Goal: Task Accomplishment & Management: Manage account settings

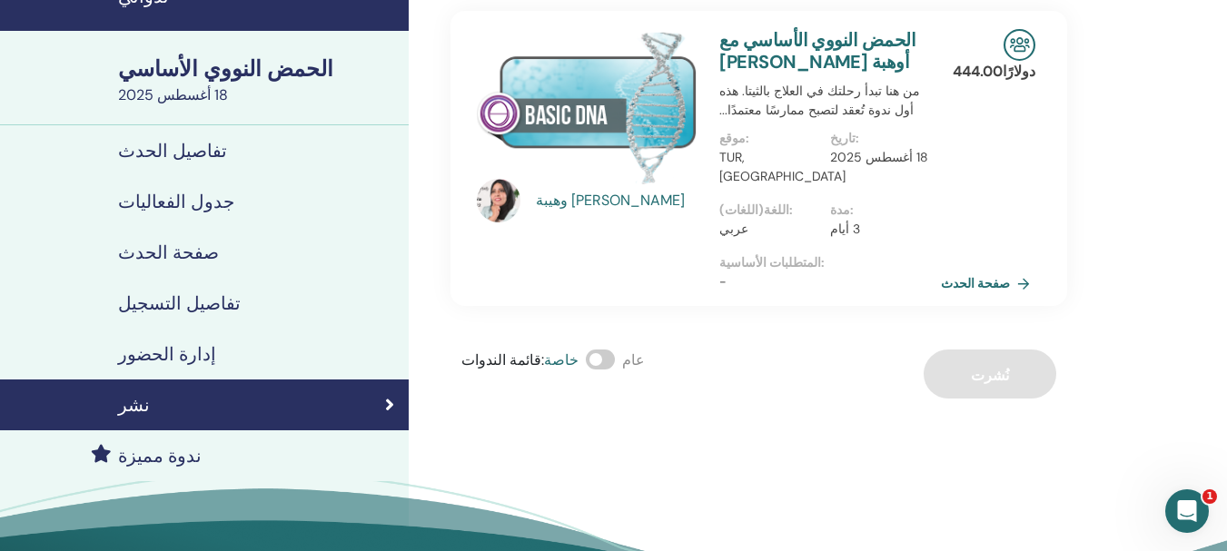
click at [151, 293] on font "تفاصيل التسجيل" at bounding box center [179, 303] width 123 height 24
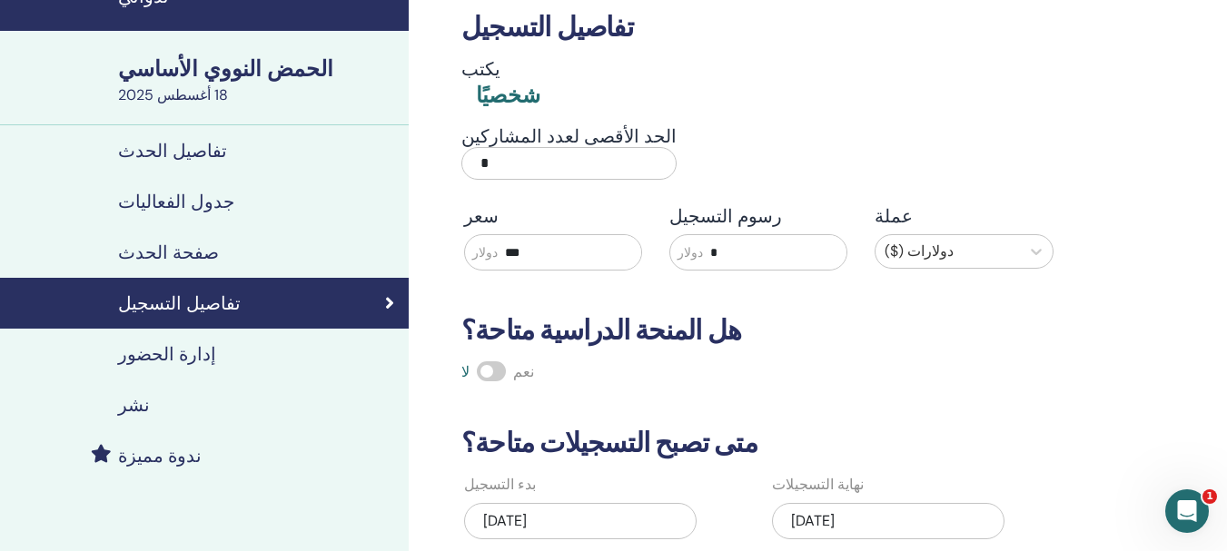
click at [160, 359] on font "إدارة الحضور" at bounding box center [167, 354] width 98 height 24
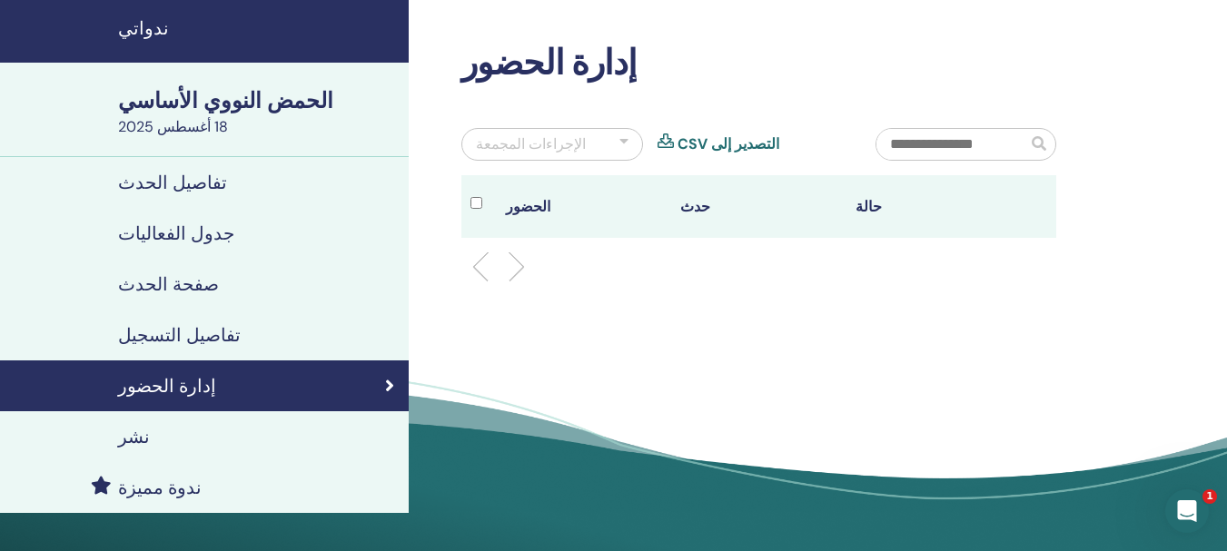
scroll to position [91, 0]
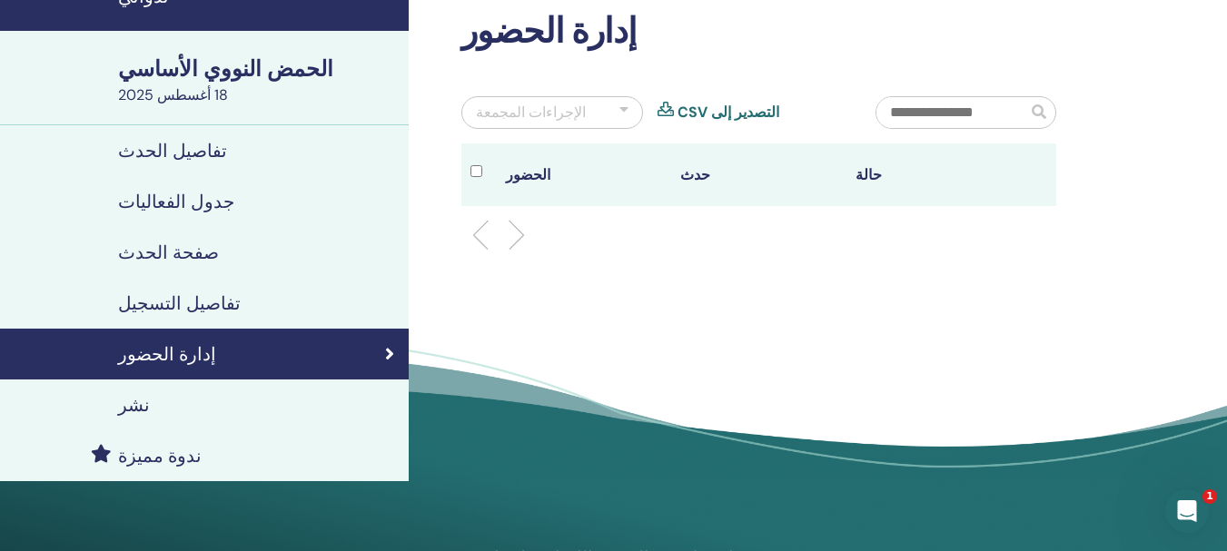
click at [125, 396] on font "نشر" at bounding box center [134, 405] width 32 height 24
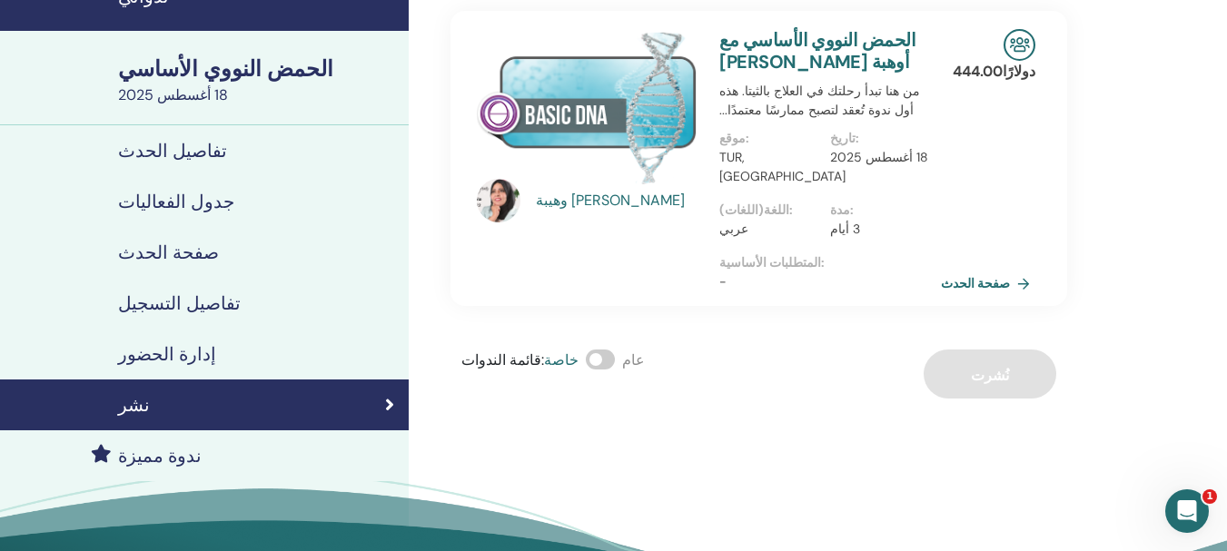
click at [633, 142] on img at bounding box center [587, 106] width 221 height 155
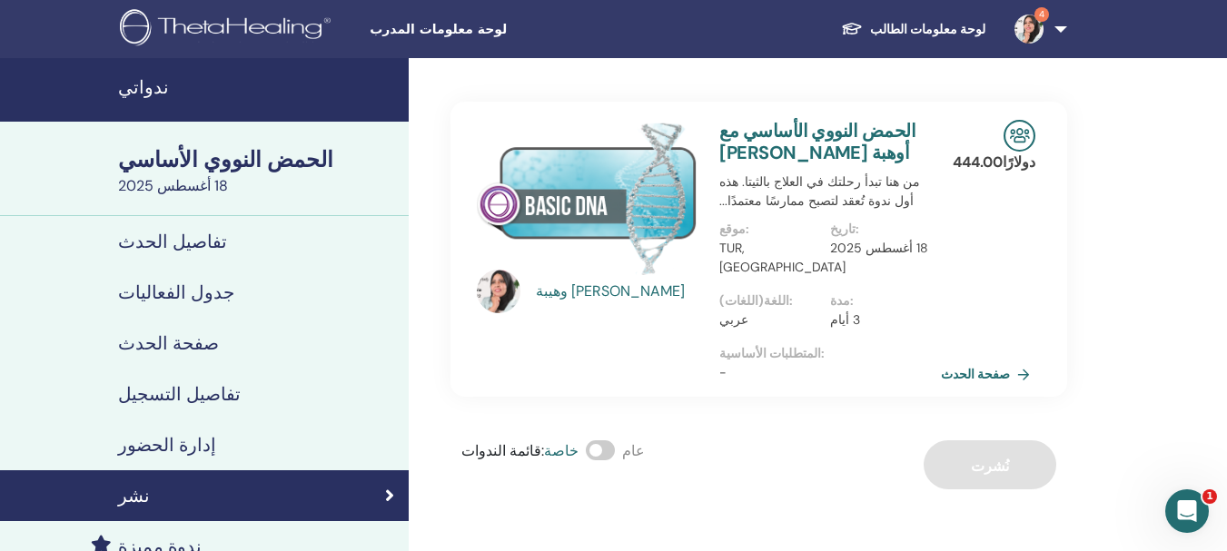
click at [705, 189] on div "وهيبة هارون" at bounding box center [587, 249] width 242 height 259
click at [823, 125] on font "الحمض النووي الأساسي مع أوهبة هارون" at bounding box center [817, 141] width 196 height 45
click at [984, 464] on div "قائمة الندوات : خاصة عام نُشرت" at bounding box center [758, 464] width 616 height 49
click at [987, 367] on font "صفحة الحدث" at bounding box center [977, 375] width 69 height 16
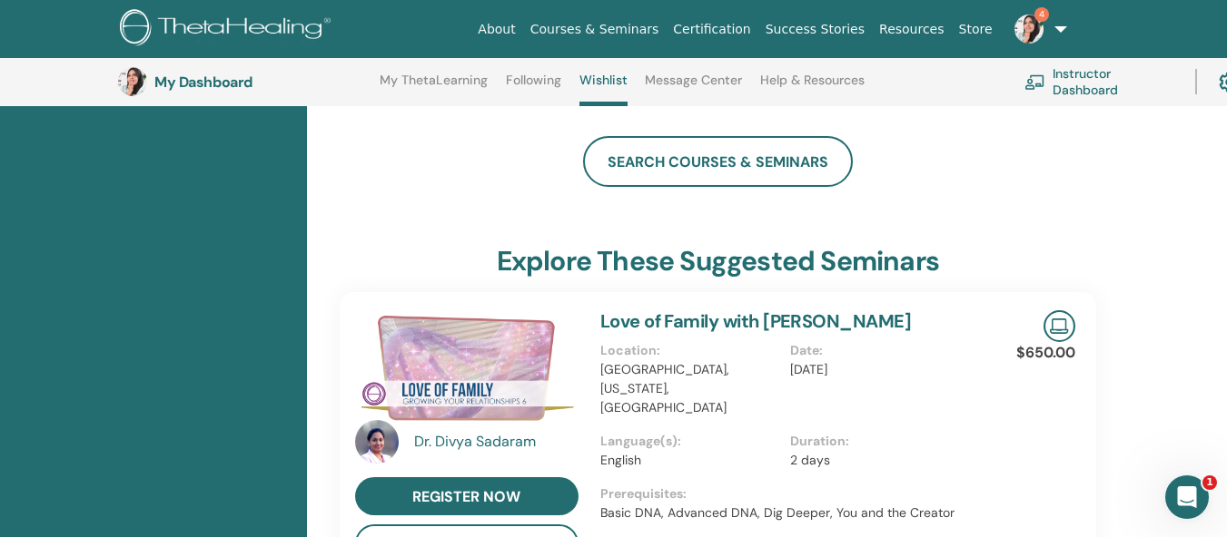
scroll to position [411, 0]
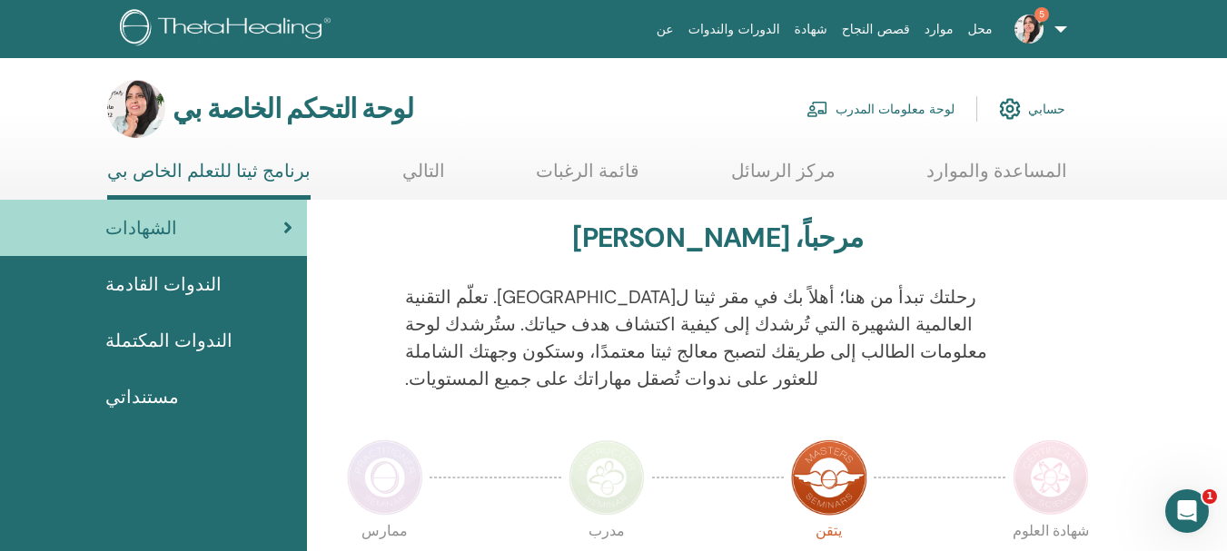
click at [174, 281] on font "الندوات القادمة" at bounding box center [163, 284] width 116 height 24
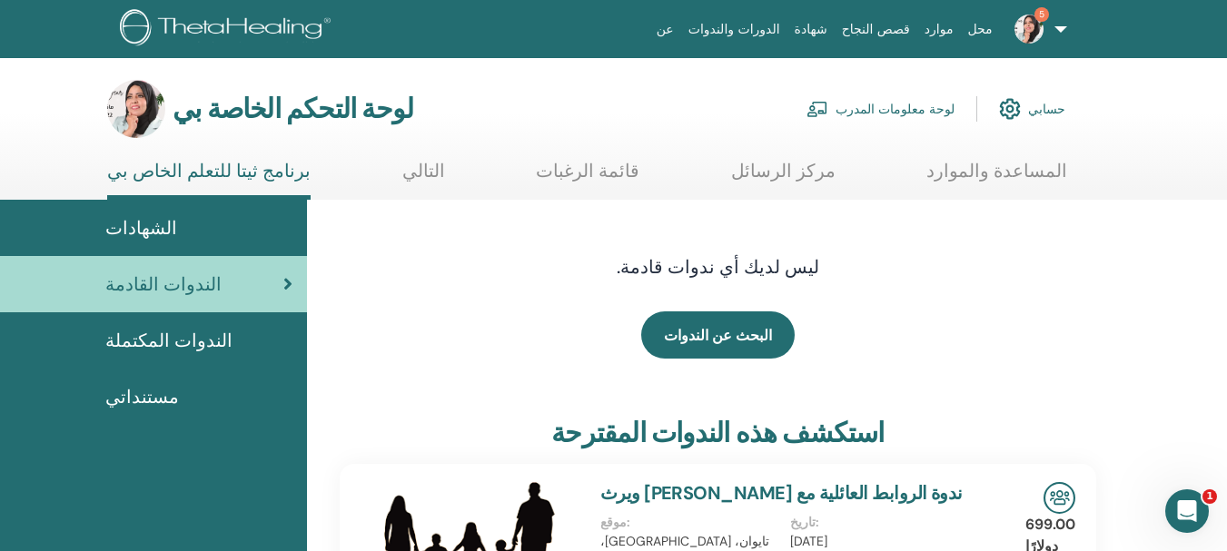
click at [155, 390] on font "مستنداتي" at bounding box center [142, 397] width 74 height 24
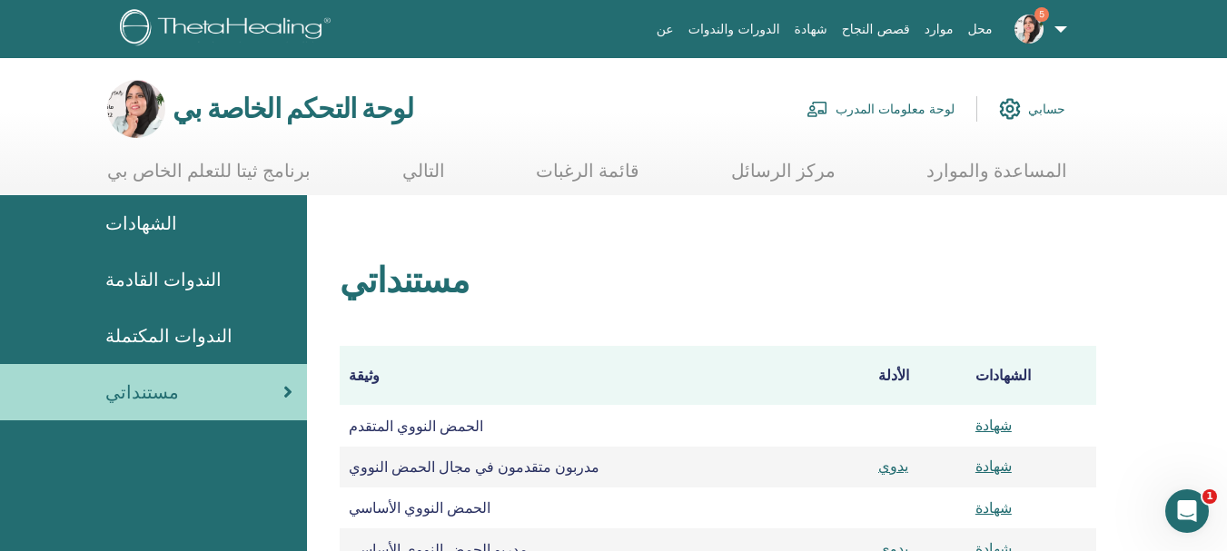
click at [892, 113] on font "لوحة معلومات المدرب" at bounding box center [894, 110] width 119 height 16
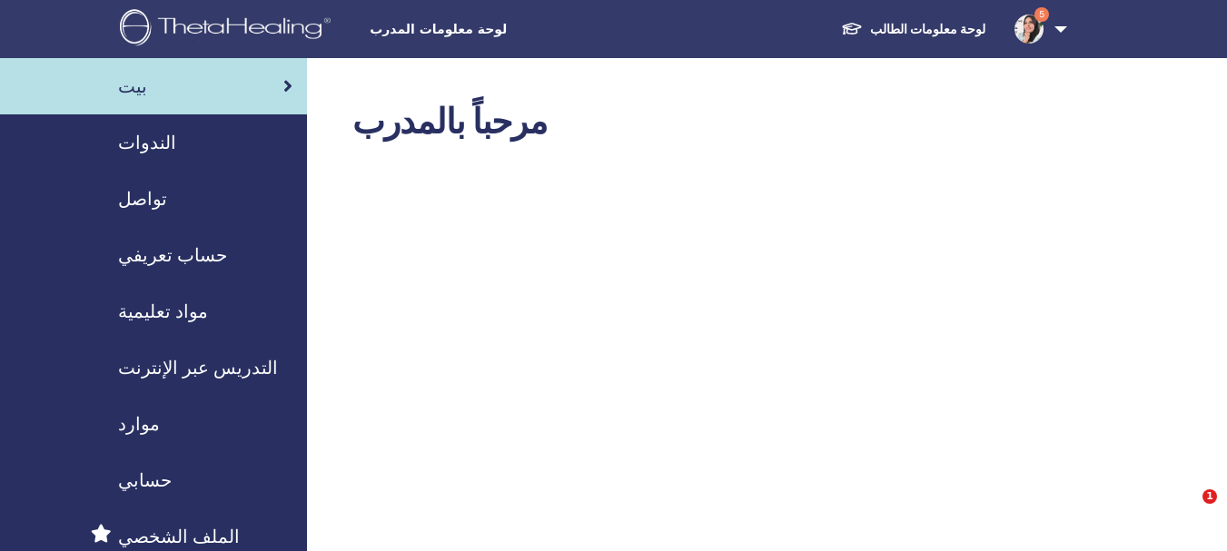
click at [161, 138] on div "الندوات" at bounding box center [154, 142] width 278 height 27
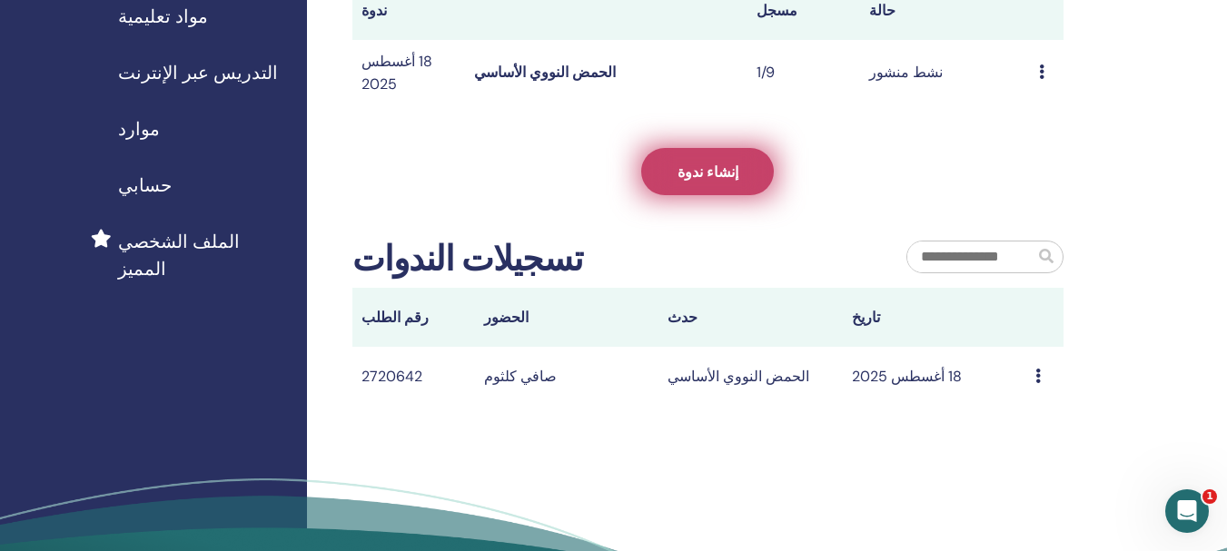
scroll to position [91, 0]
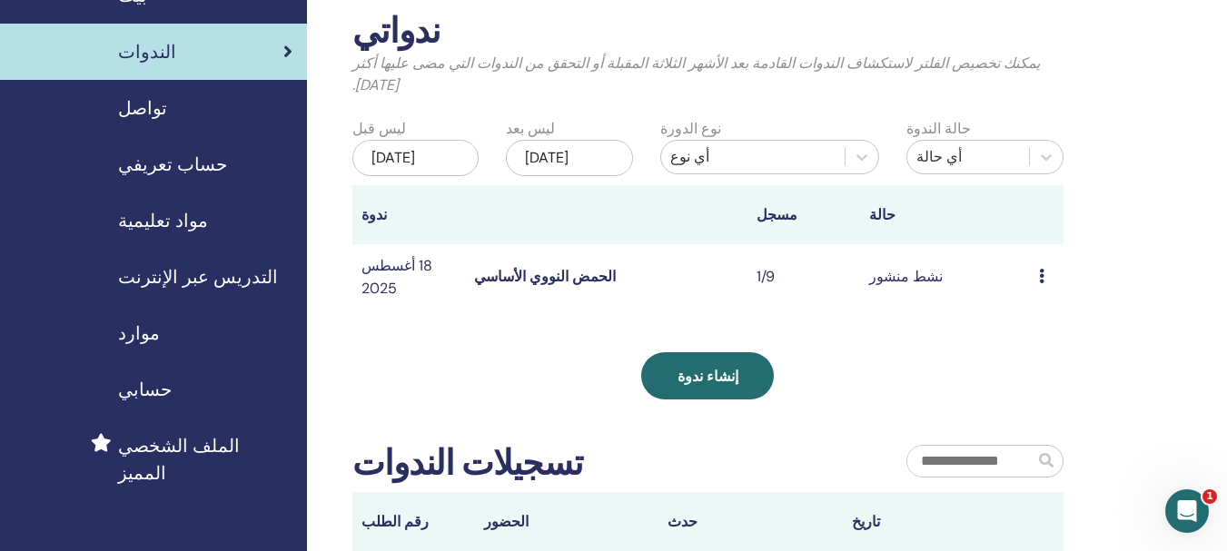
click at [1042, 276] on icon at bounding box center [1041, 276] width 5 height 15
click at [1026, 318] on font "يحرر" at bounding box center [1025, 318] width 28 height 19
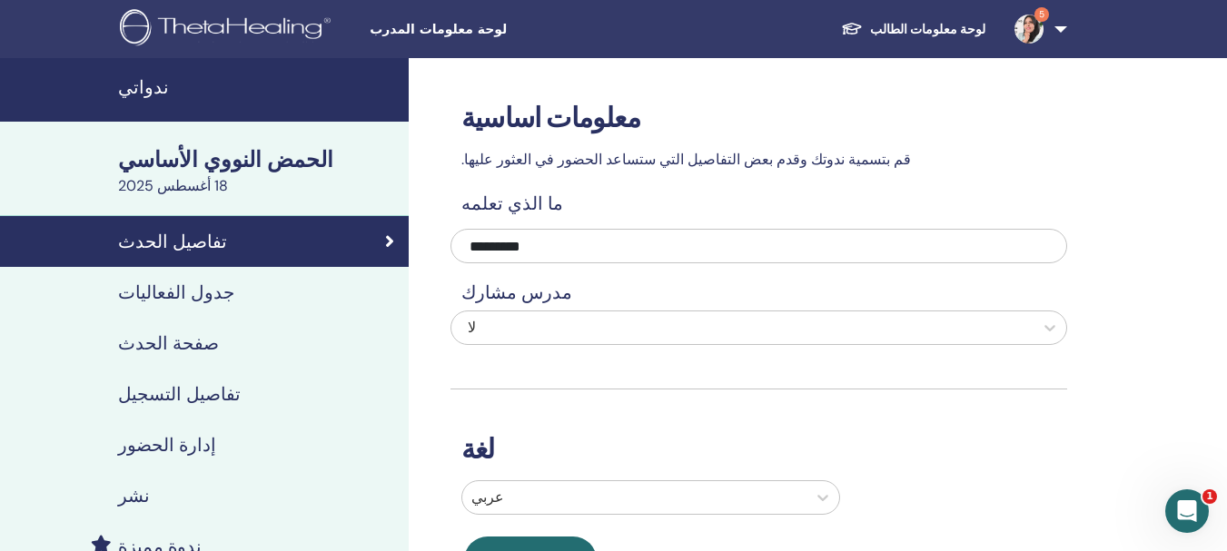
click at [186, 432] on link "إدارة الحضور" at bounding box center [204, 444] width 409 height 51
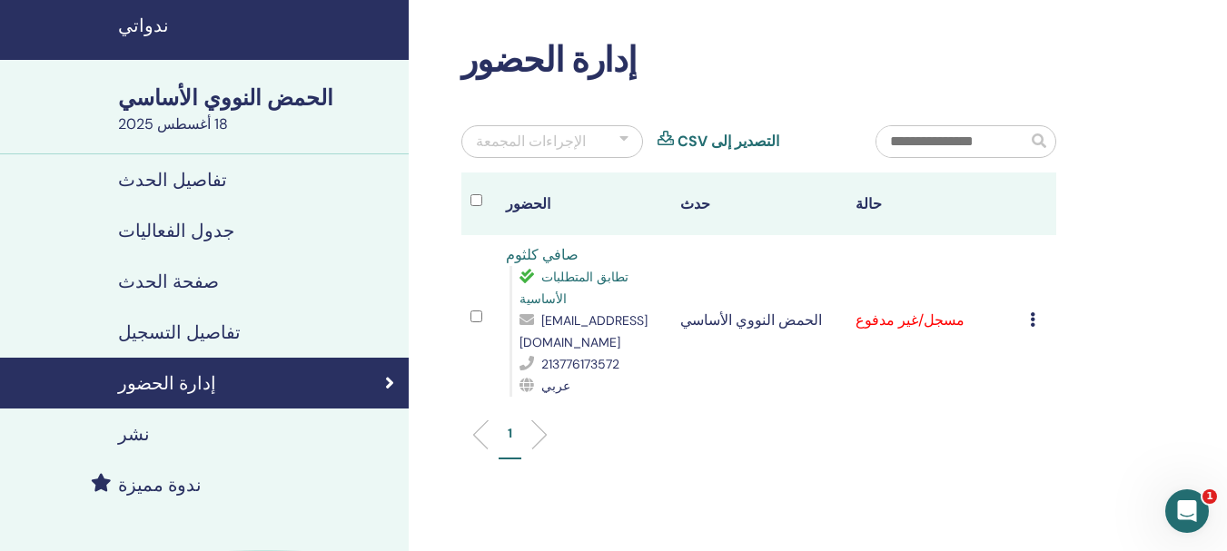
scroll to position [91, 0]
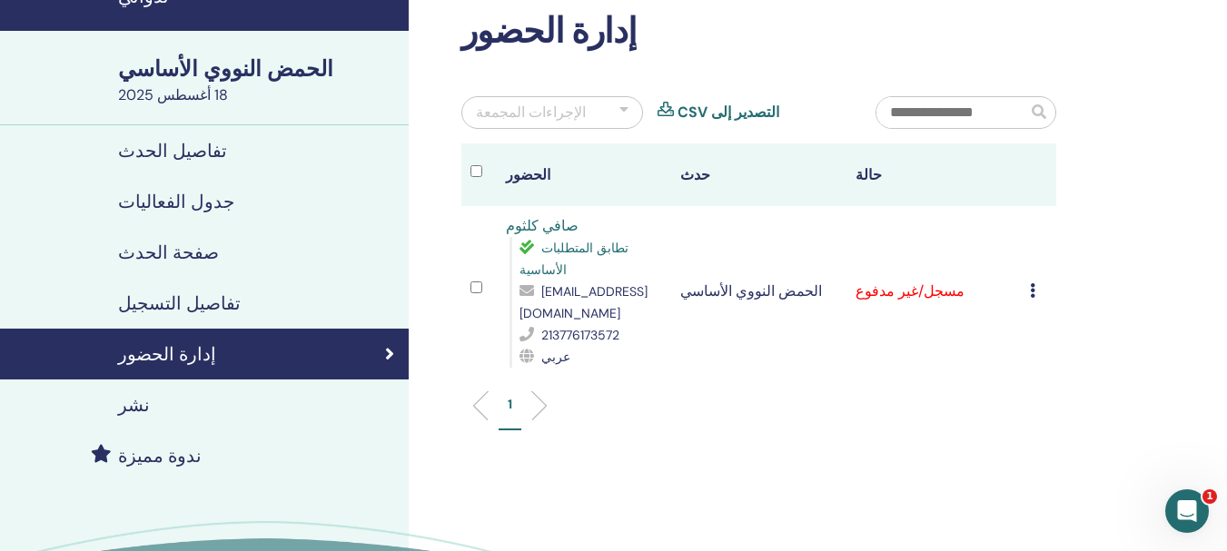
click at [1030, 283] on icon at bounding box center [1032, 290] width 5 height 15
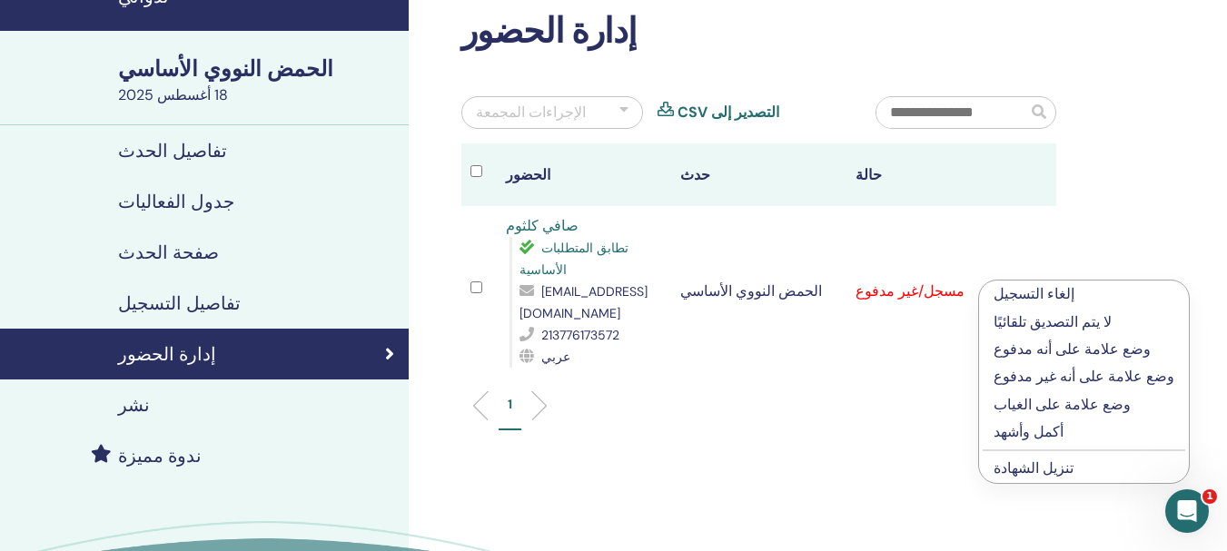
click at [1096, 253] on div "إدارة الحضور الإجراءات المجمعة التصدير إلى CSV الحضور حدث حالة صافي كلثوم تطابق…" at bounding box center [818, 334] width 818 height 735
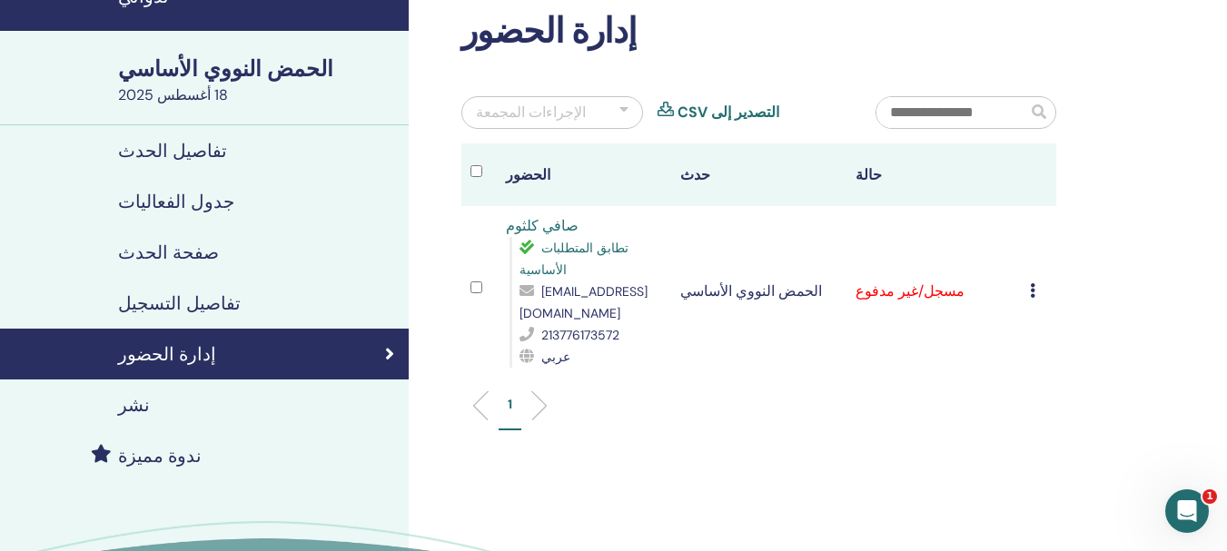
click at [910, 414] on div "1" at bounding box center [759, 413] width 622 height 72
click at [547, 292] on font "[EMAIL_ADDRESS][DOMAIN_NAME]" at bounding box center [583, 302] width 128 height 38
copy font "[EMAIL_ADDRESS][DOMAIN_NAME]"
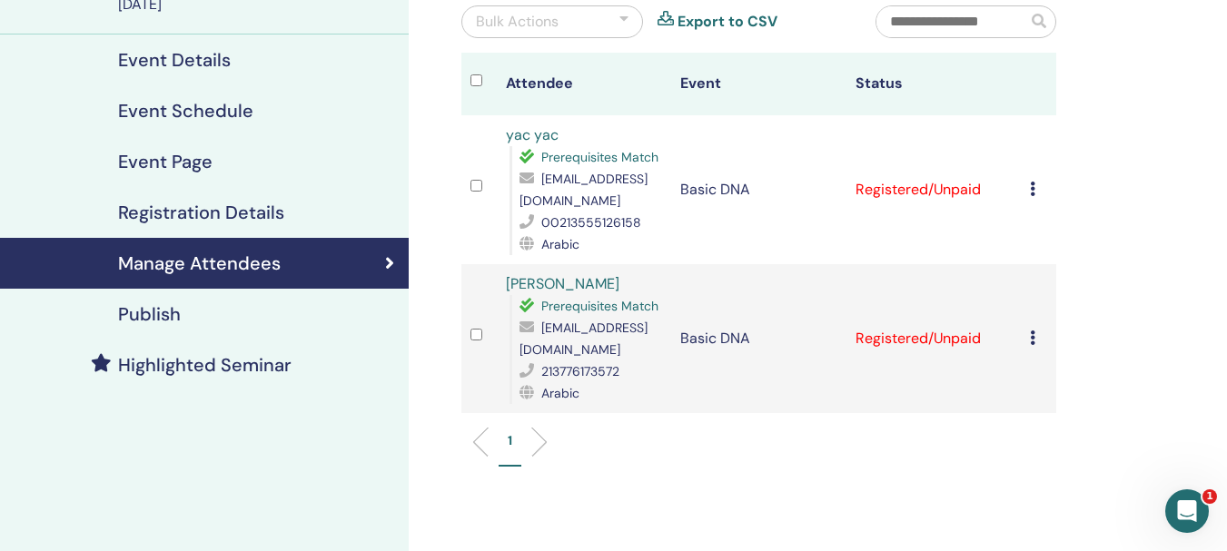
click at [623, 198] on span "[EMAIL_ADDRESS][DOMAIN_NAME]" at bounding box center [583, 190] width 128 height 38
copy span "[EMAIL_ADDRESS][DOMAIN_NAME]"
click at [1096, 324] on div "Manage Attendees Bulk Actions Export to CSV Attendee Event Status yac yac Prere…" at bounding box center [818, 308] width 818 height 862
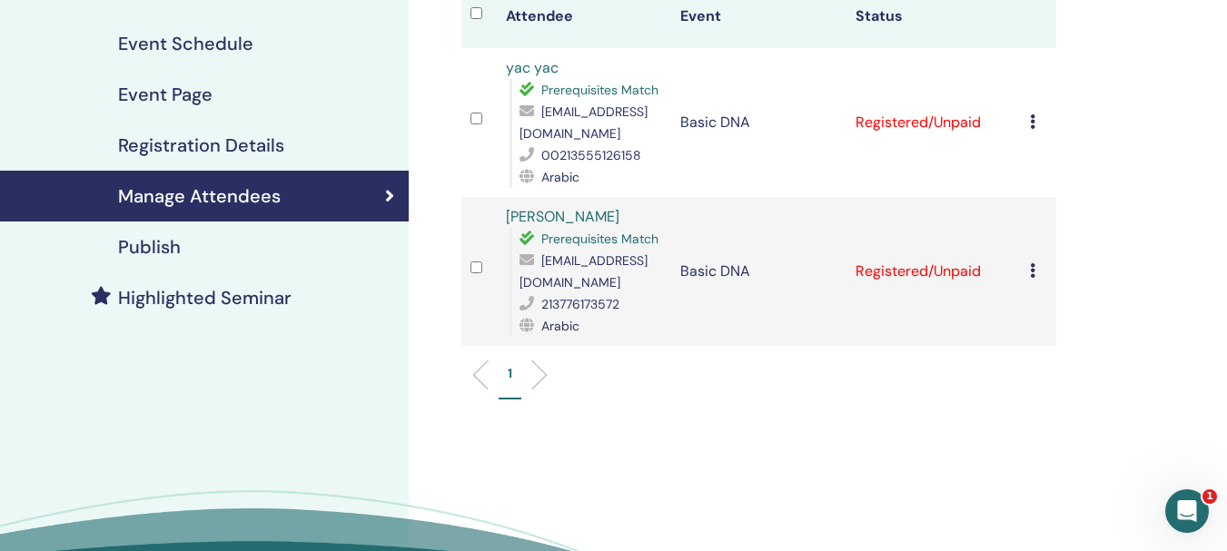
scroll to position [272, 0]
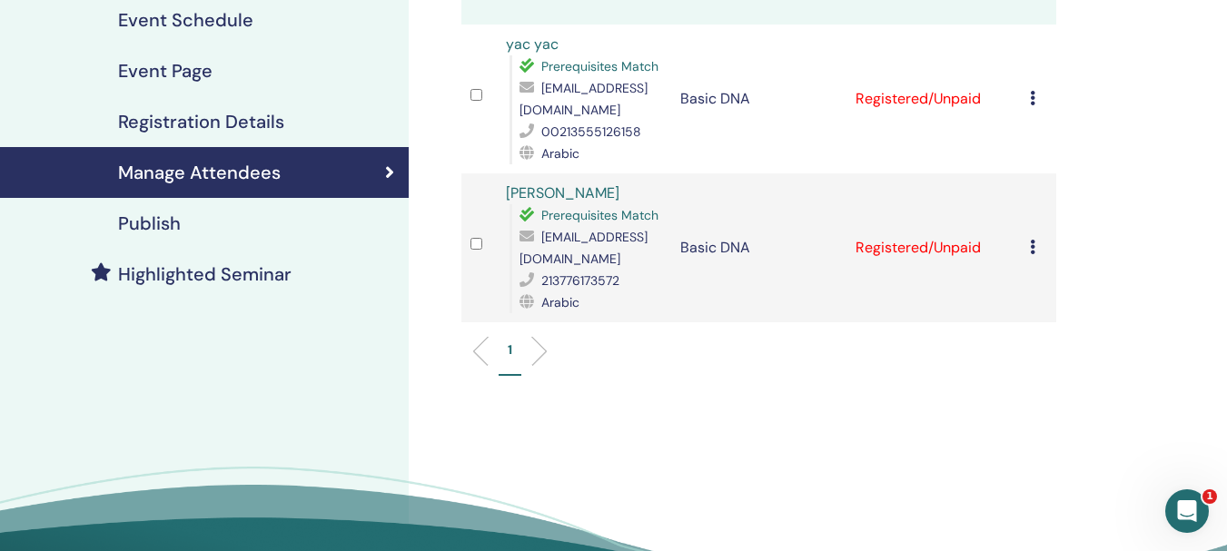
click at [1034, 246] on icon at bounding box center [1032, 247] width 5 height 15
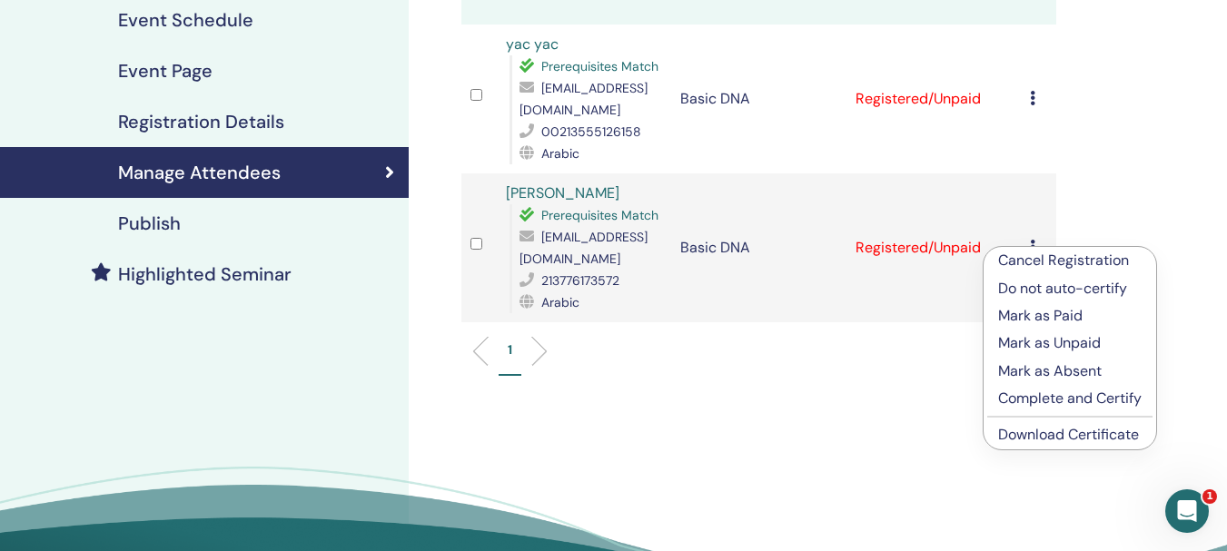
click at [1063, 401] on p "Complete and Certify" at bounding box center [1069, 399] width 143 height 22
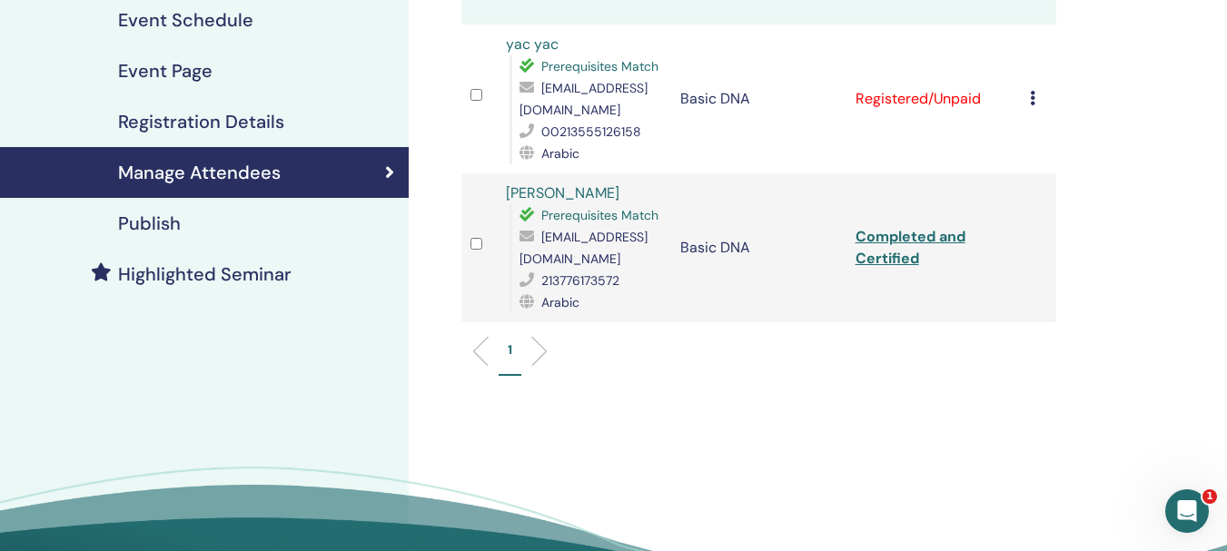
click at [1040, 97] on div "Cancel Registration Do not auto-certify Mark as Paid Mark as Unpaid Mark as Abs…" at bounding box center [1038, 99] width 17 height 22
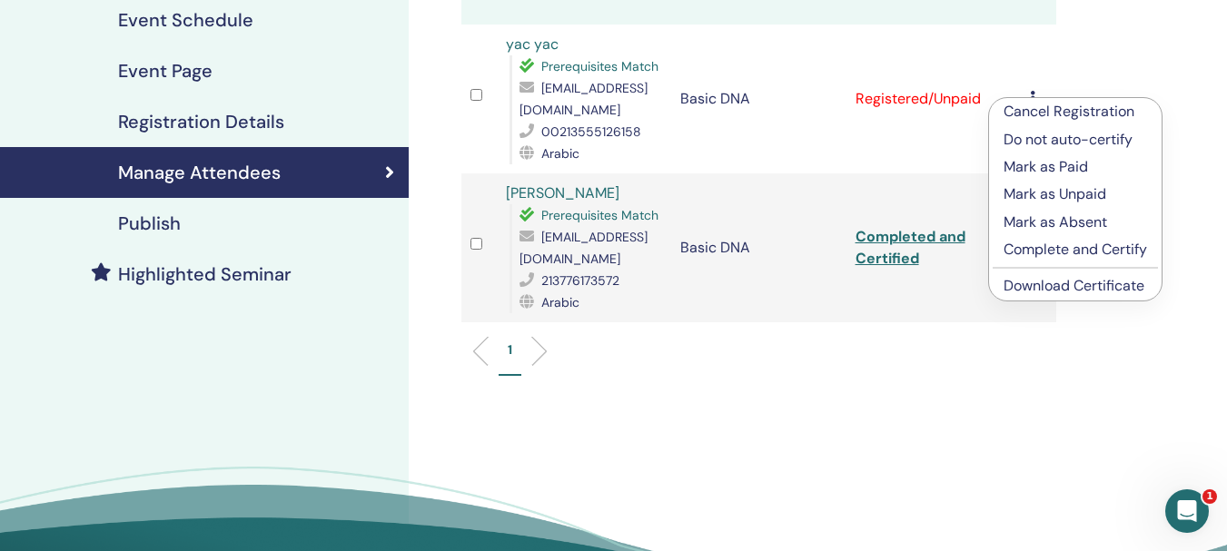
click at [1078, 243] on p "Complete and Certify" at bounding box center [1074, 250] width 143 height 22
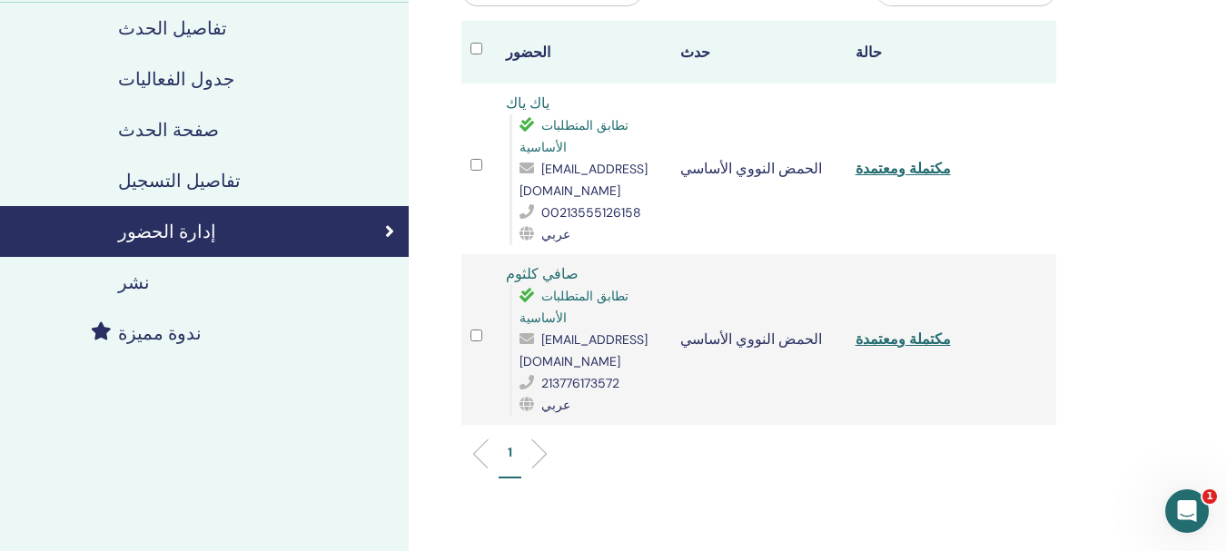
scroll to position [182, 0]
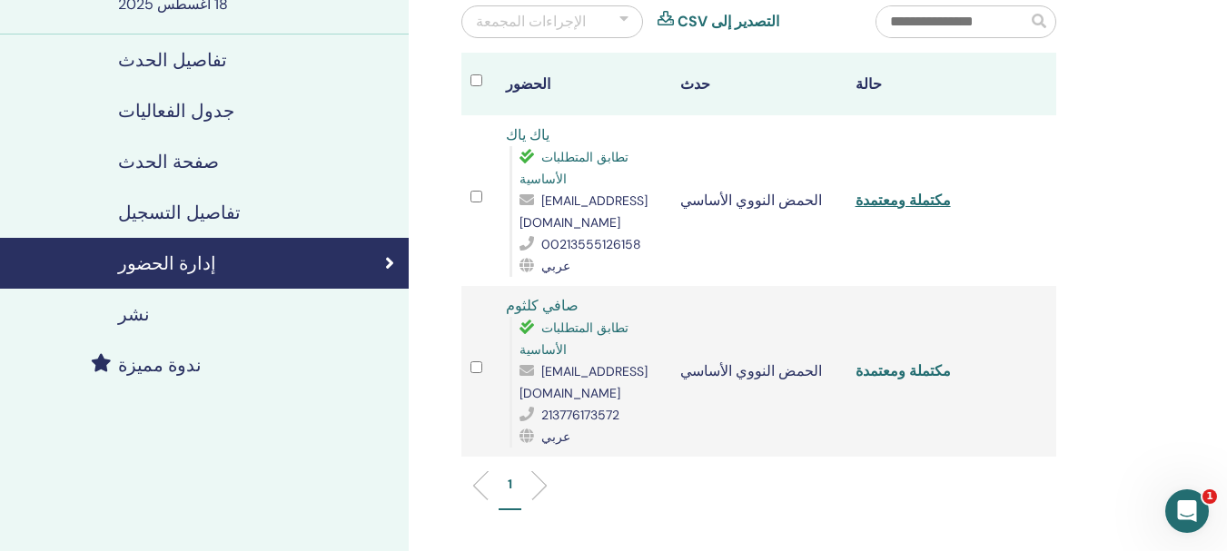
click at [898, 361] on font "مكتملة ومعتمدة" at bounding box center [902, 370] width 95 height 19
click at [873, 361] on font "مكتملة ومعتمدة" at bounding box center [902, 370] width 95 height 19
drag, startPoint x: 872, startPoint y: 340, endPoint x: 890, endPoint y: 338, distance: 17.3
click at [890, 361] on font "مكتملة ومعتمدة" at bounding box center [902, 370] width 95 height 19
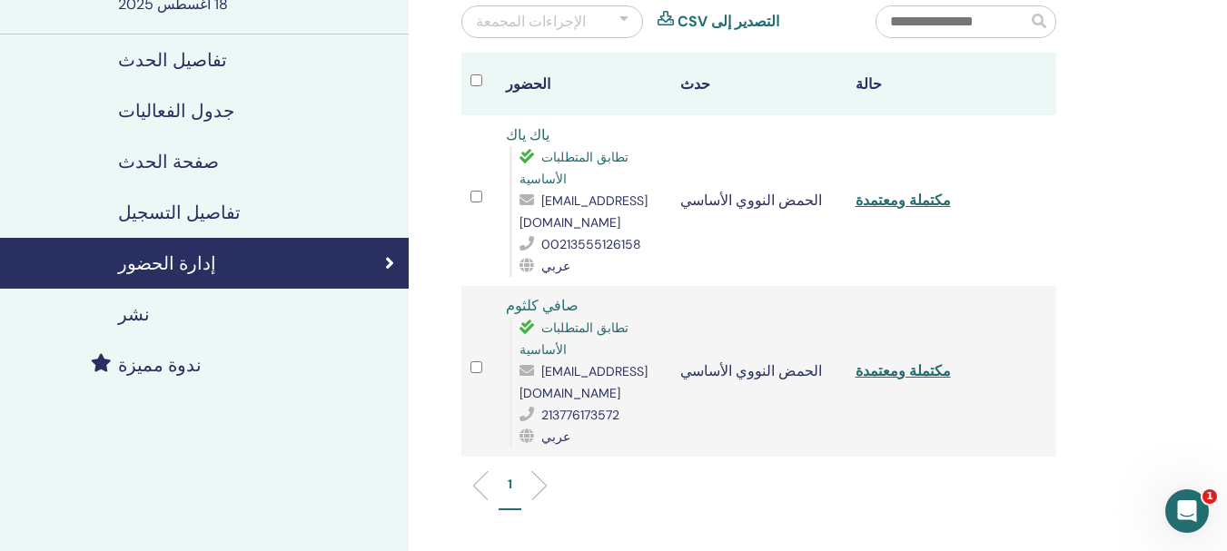
click at [1012, 232] on td "مكتملة ومعتمدة" at bounding box center [933, 200] width 175 height 171
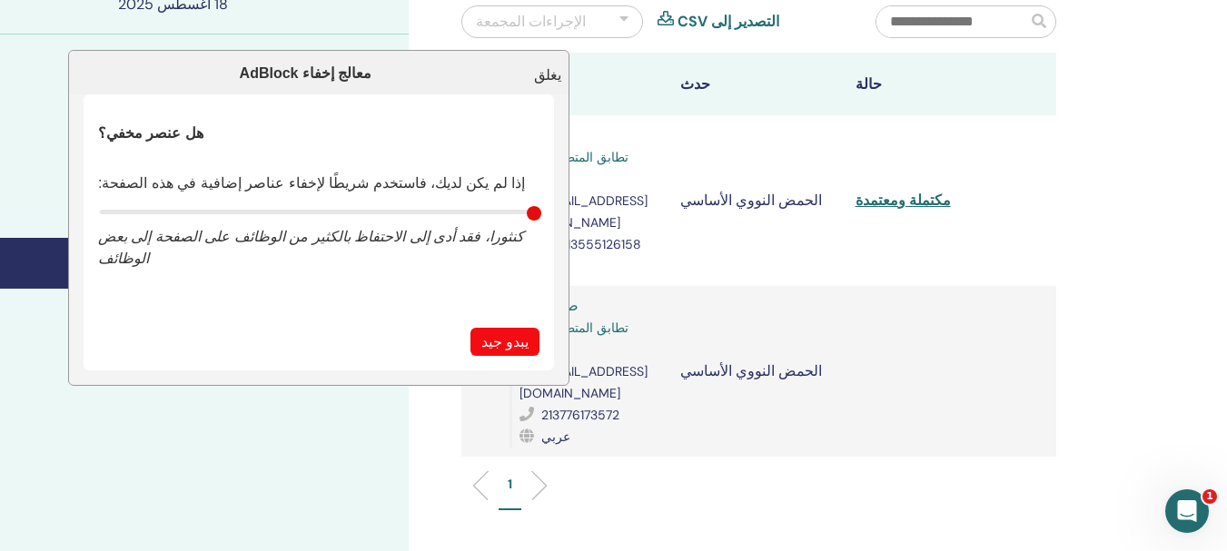
click at [557, 79] on font "يغلق" at bounding box center [547, 74] width 27 height 15
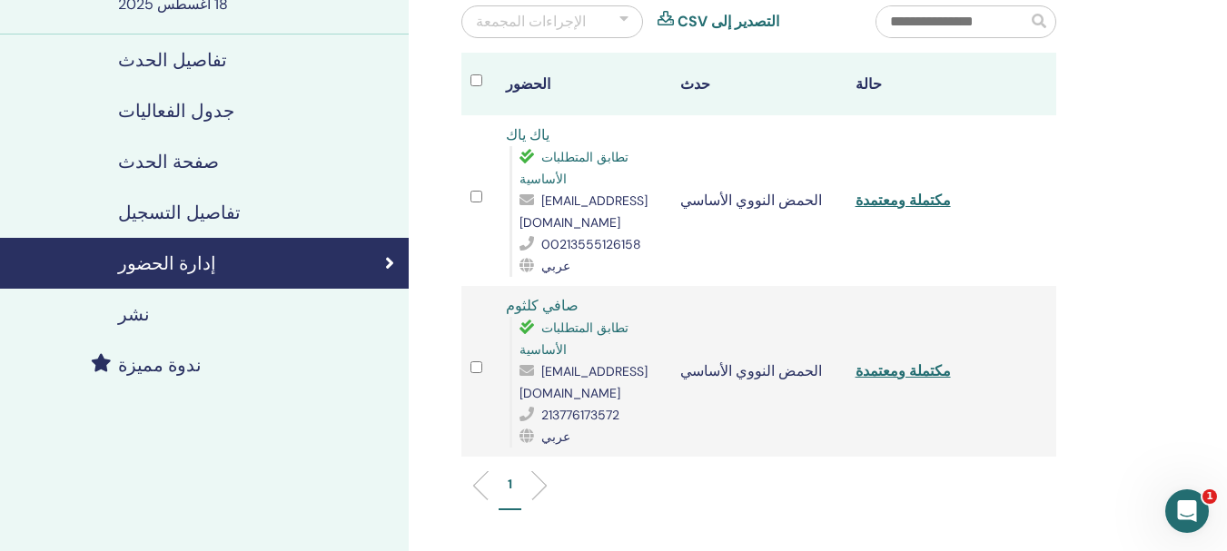
click at [511, 83] on font "الحضور" at bounding box center [528, 83] width 44 height 19
click at [537, 470] on li at bounding box center [532, 485] width 31 height 31
click at [479, 470] on li at bounding box center [487, 485] width 31 height 31
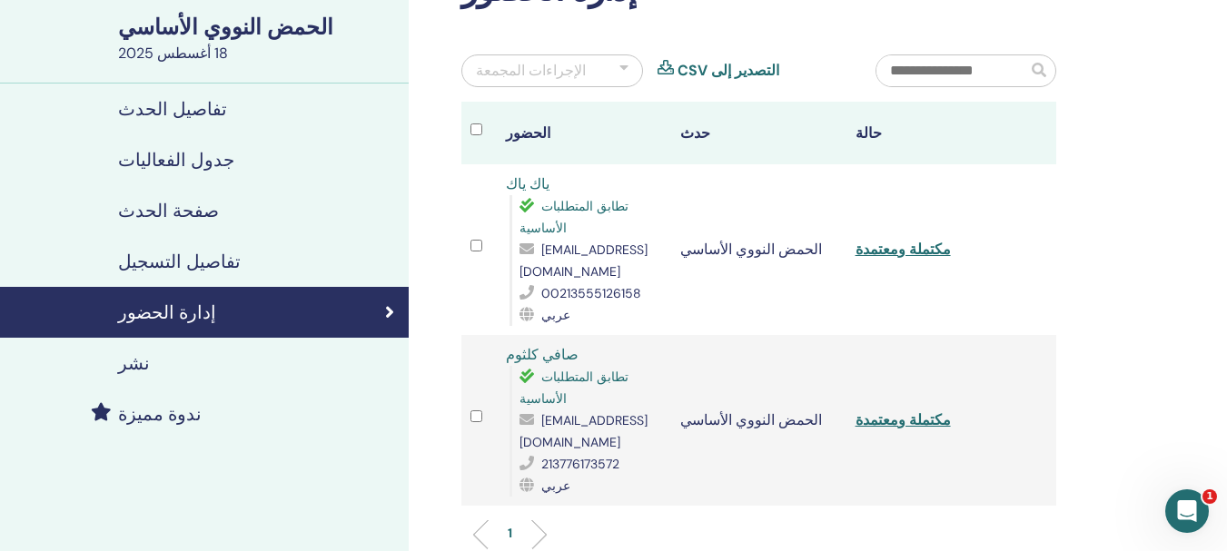
scroll to position [91, 0]
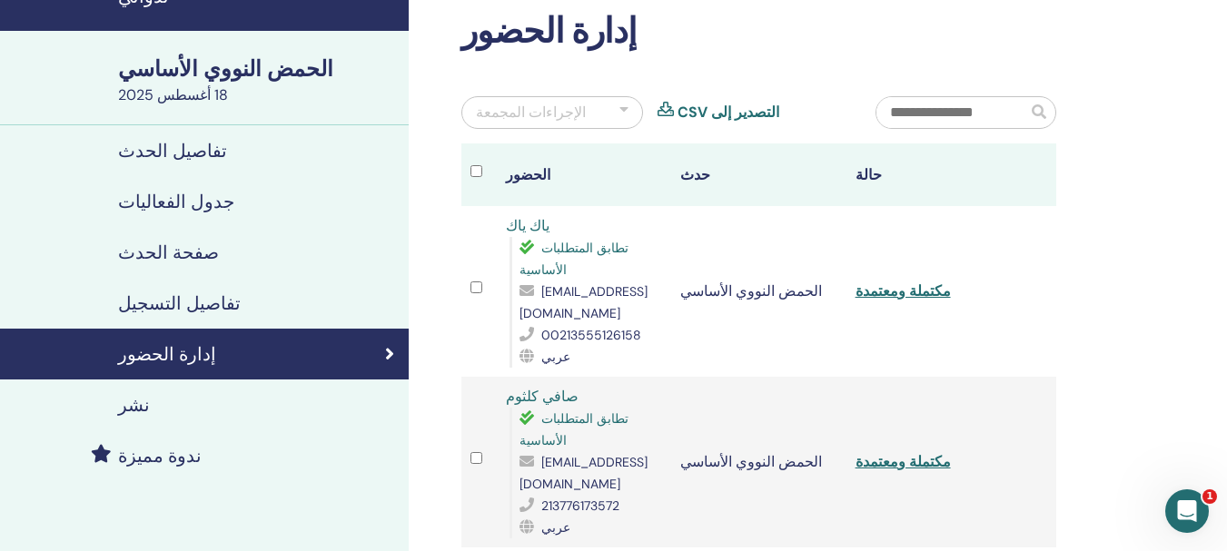
click at [862, 182] on font "حالة" at bounding box center [868, 174] width 26 height 19
click at [713, 178] on th "حدث" at bounding box center [758, 174] width 175 height 63
click at [695, 178] on font "حدث" at bounding box center [695, 174] width 30 height 19
click at [909, 281] on font "مكتملة ومعتمدة" at bounding box center [902, 290] width 95 height 19
click at [898, 452] on font "مكتملة ومعتمدة" at bounding box center [902, 461] width 95 height 19
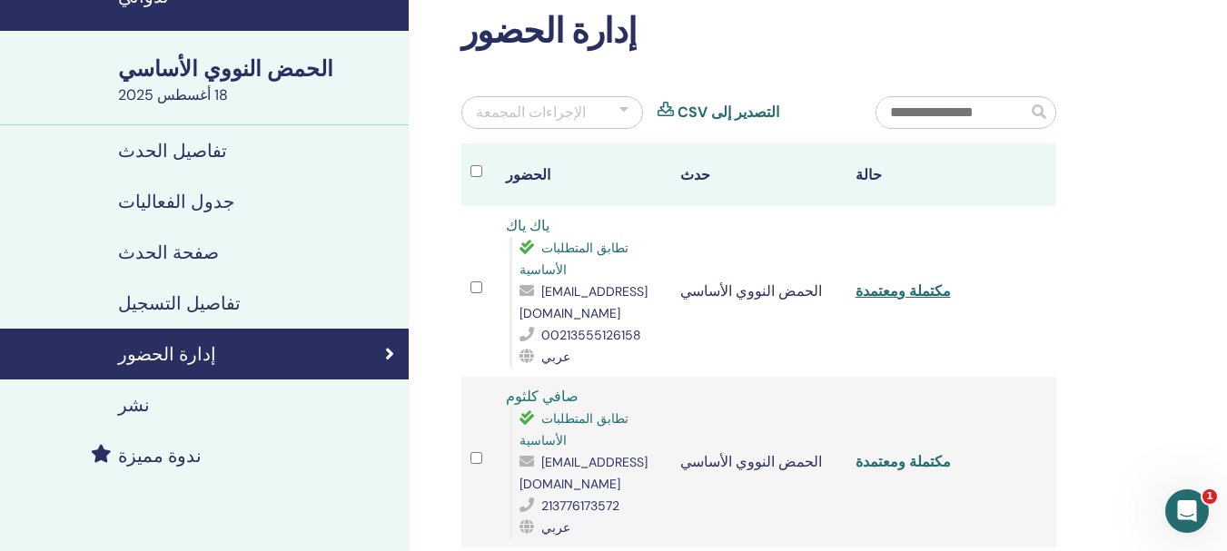
scroll to position [182, 0]
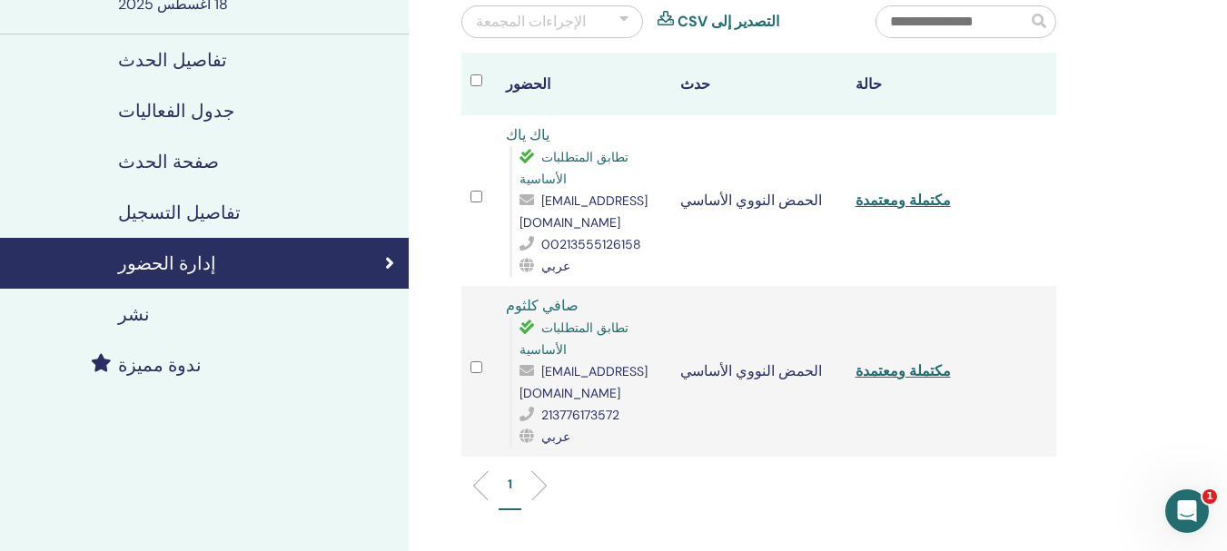
click at [486, 187] on div at bounding box center [478, 200] width 17 height 26
click at [680, 92] on font "حدث" at bounding box center [695, 83] width 30 height 19
click at [847, 80] on th "حالة" at bounding box center [933, 84] width 175 height 63
click at [534, 429] on icon at bounding box center [530, 436] width 22 height 15
click at [571, 407] on font "213776173572" at bounding box center [580, 415] width 78 height 16
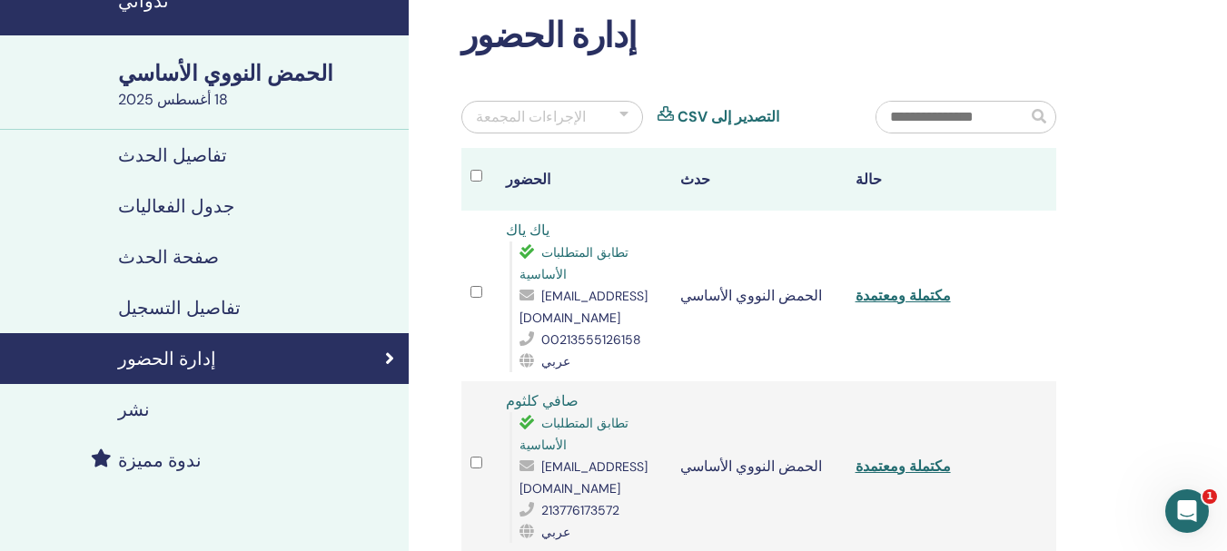
scroll to position [91, 0]
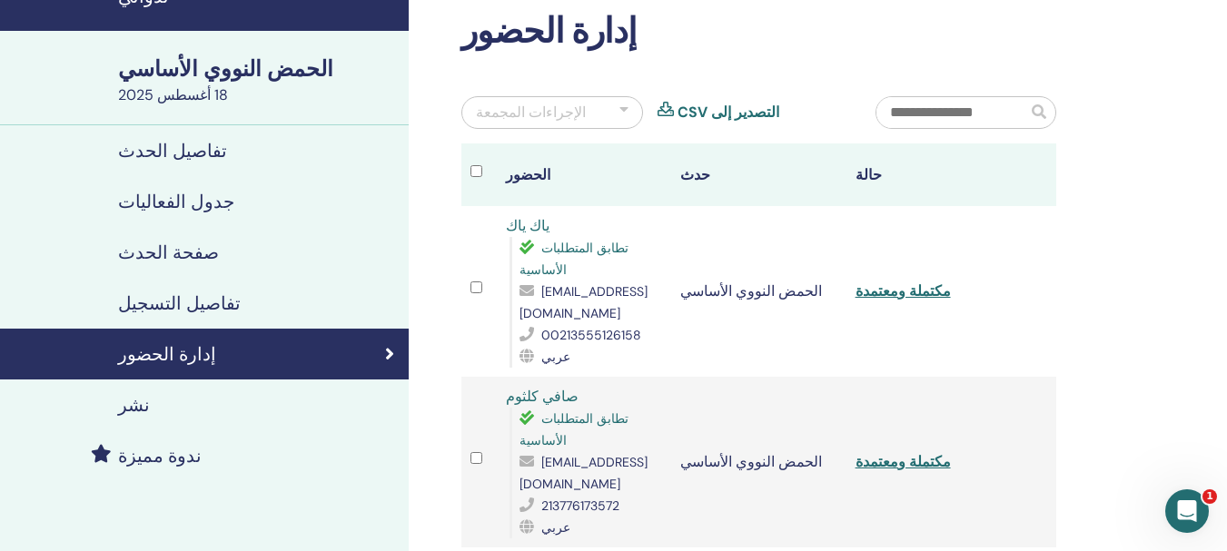
click at [620, 454] on font "[EMAIL_ADDRESS][DOMAIN_NAME]" at bounding box center [583, 473] width 128 height 38
drag, startPoint x: 739, startPoint y: 435, endPoint x: 822, endPoint y: 435, distance: 82.6
click at [813, 435] on td "الحمض النووي الأساسي" at bounding box center [758, 462] width 175 height 171
click at [889, 452] on font "مكتملة ومعتمدة" at bounding box center [902, 461] width 95 height 19
click at [915, 281] on font "مكتملة ومعتمدة" at bounding box center [902, 290] width 95 height 19
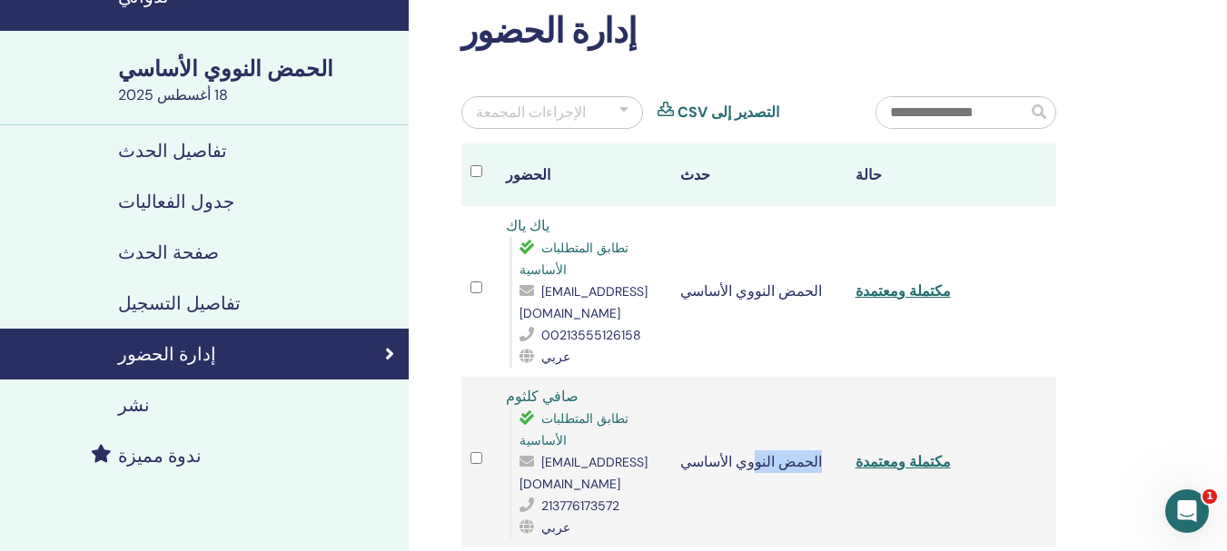
click at [379, 358] on div "إدارة الحضور" at bounding box center [204, 354] width 379 height 22
click at [766, 315] on td "الحمض النووي الأساسي" at bounding box center [758, 291] width 175 height 171
click at [194, 290] on link "تفاصيل التسجيل" at bounding box center [204, 303] width 409 height 51
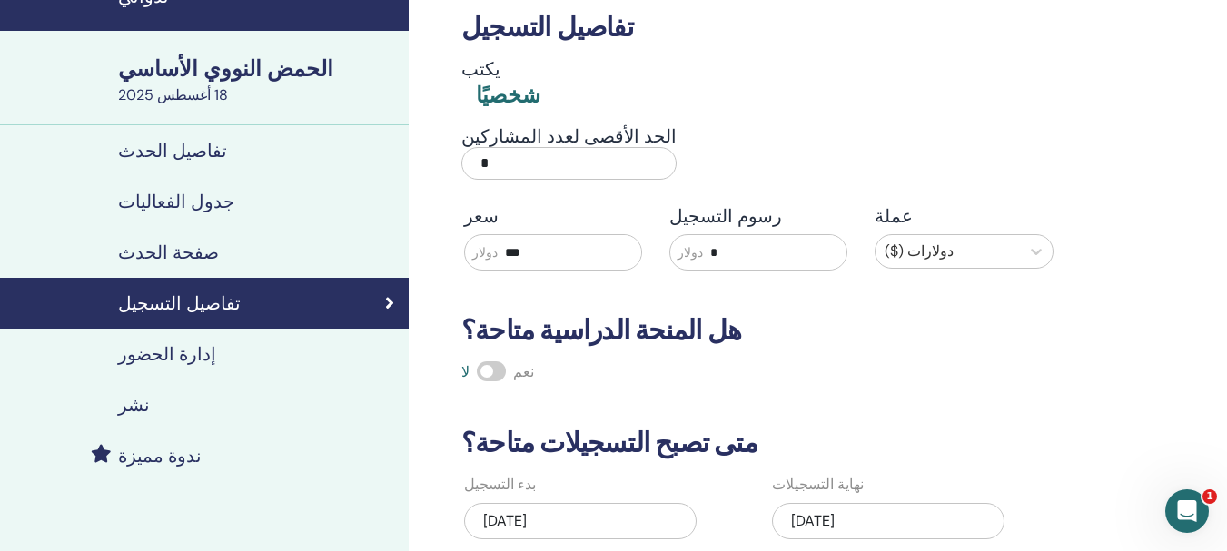
scroll to position [182, 0]
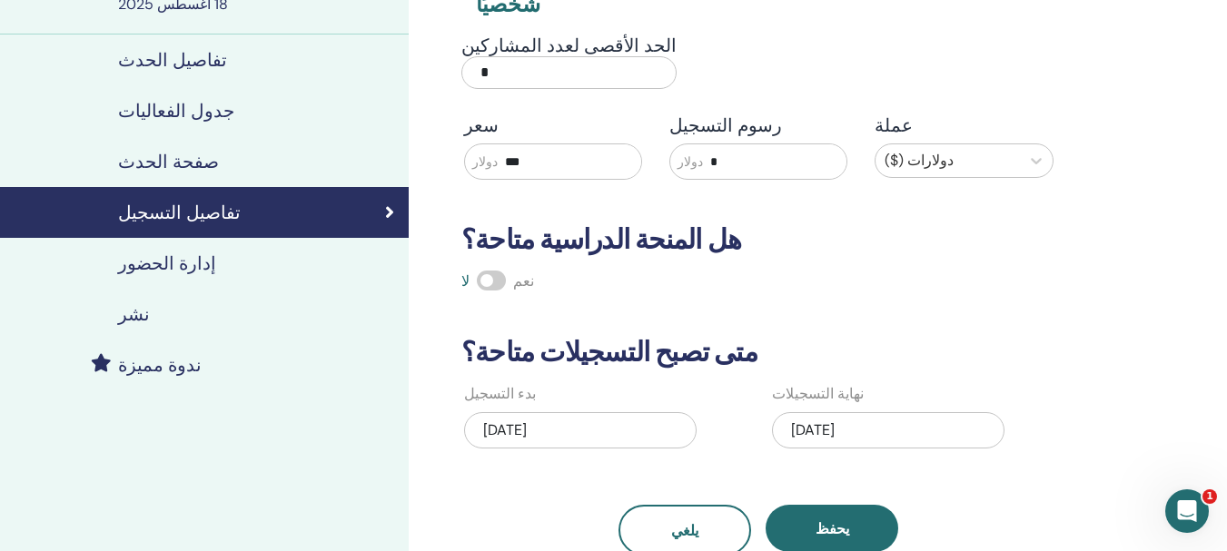
click at [228, 263] on div "إدارة الحضور" at bounding box center [204, 263] width 379 height 22
